Goal: Navigation & Orientation: Find specific page/section

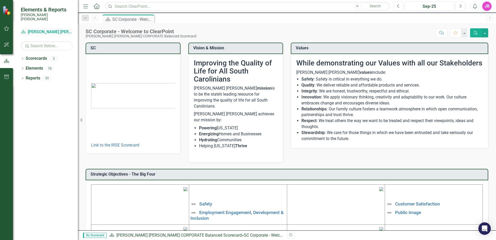
click at [51, 29] on link "Scorecard Santee [PERSON_NAME] CORPORATE Balanced Scorecard" at bounding box center [47, 32] width 52 height 6
click at [40, 55] on link "Scorecards" at bounding box center [36, 58] width 21 height 6
click at [22, 58] on icon "Dropdown" at bounding box center [23, 59] width 4 height 3
click at [8, 30] on icon "button" at bounding box center [6, 28] width 5 height 4
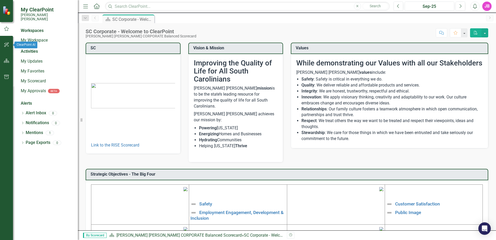
click at [5, 44] on icon "button" at bounding box center [6, 45] width 5 height 4
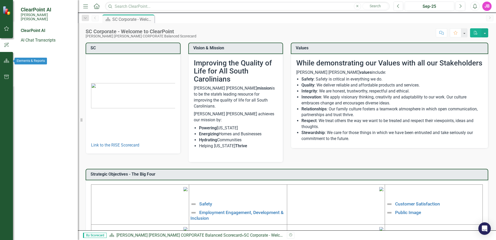
click at [10, 62] on button "button" at bounding box center [7, 60] width 12 height 11
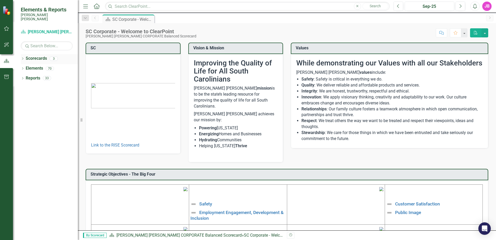
click at [23, 54] on div "Dropdown Scorecards 3" at bounding box center [49, 59] width 57 height 10
click at [48, 55] on div "Scorecards 3" at bounding box center [52, 59] width 52 height 10
click at [42, 55] on link "Scorecards" at bounding box center [36, 58] width 21 height 6
click at [9, 29] on button "button" at bounding box center [7, 28] width 12 height 11
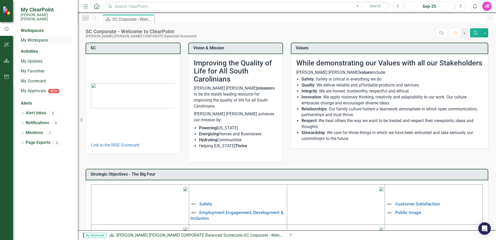
click at [33, 37] on link "My Workspace" at bounding box center [47, 40] width 52 height 6
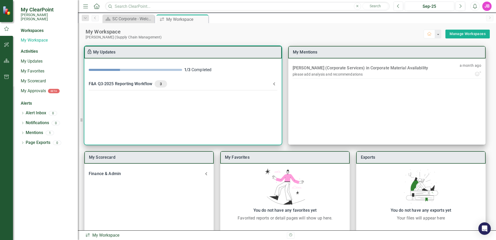
click at [274, 85] on icon at bounding box center [274, 84] width 6 height 6
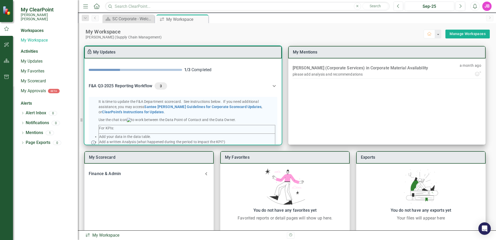
scroll to position [104, 0]
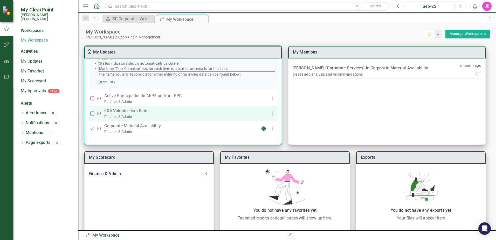
click at [120, 113] on p "F&A Volunteerism Rate" at bounding box center [177, 111] width 146 height 6
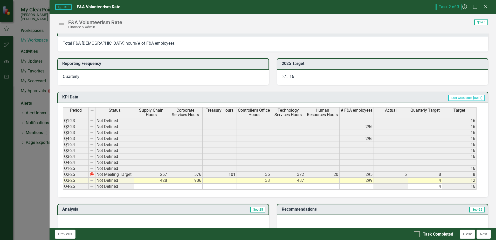
scroll to position [78, 0]
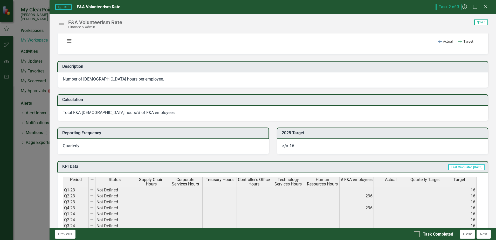
click at [25, 34] on div "KPI KPI F&A Volunteerism Rate Task 2 of 3 Help Maximize Close F&A Volunteerism …" at bounding box center [248, 120] width 496 height 240
click at [484, 6] on icon "Close" at bounding box center [485, 6] width 6 height 5
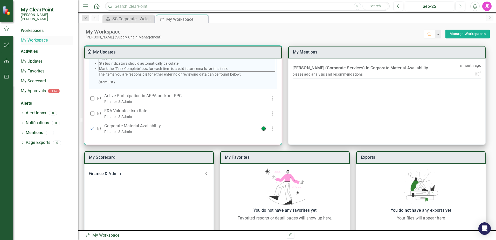
click at [26, 37] on link "My Workspace" at bounding box center [47, 40] width 52 height 6
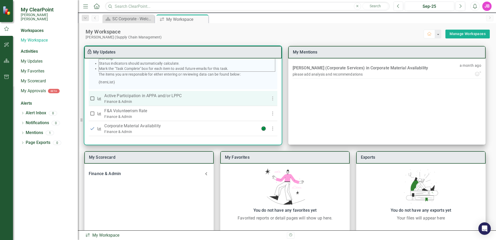
click at [138, 96] on p "Active Participation in APPA and/or LPPC" at bounding box center [177, 96] width 146 height 6
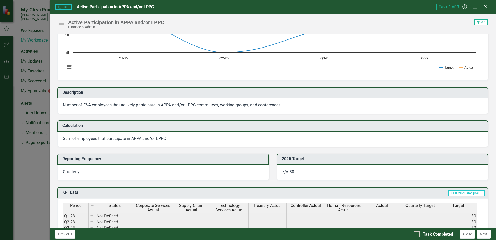
scroll to position [0, 0]
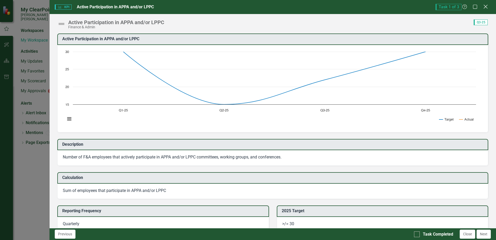
click at [485, 6] on icon at bounding box center [485, 7] width 4 height 4
